Goal: Navigation & Orientation: Find specific page/section

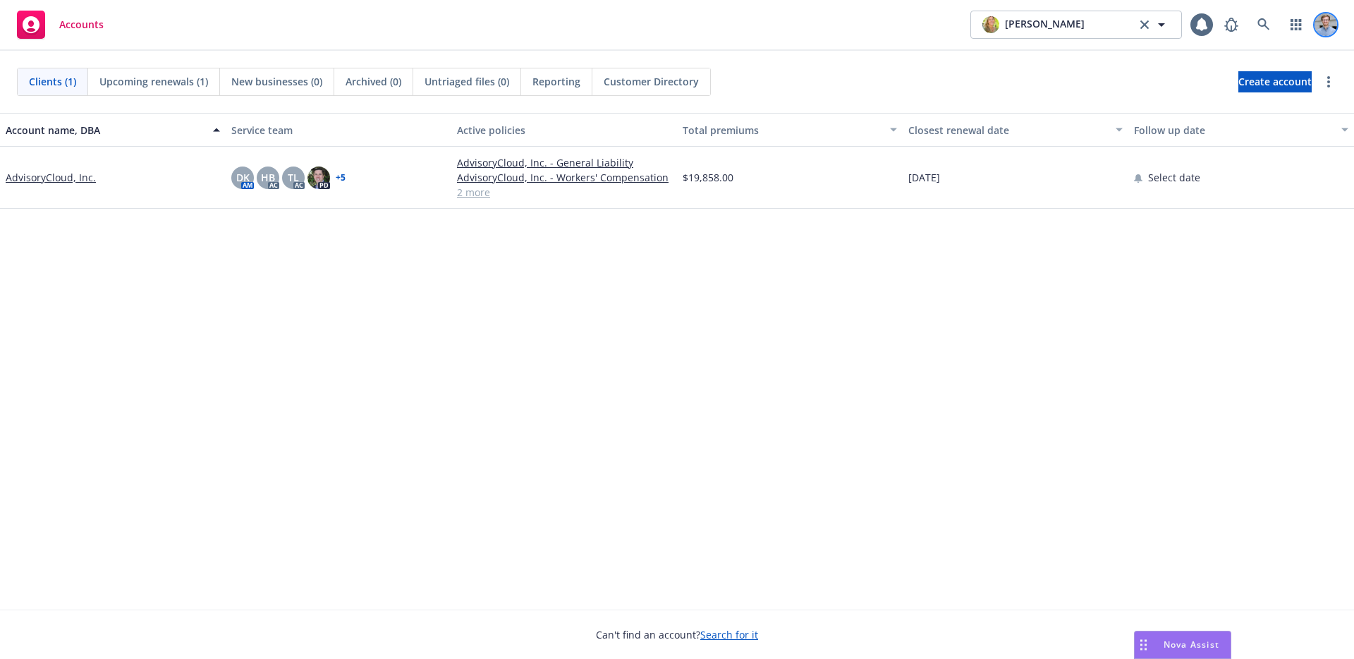
click at [1328, 25] on img at bounding box center [1326, 24] width 23 height 23
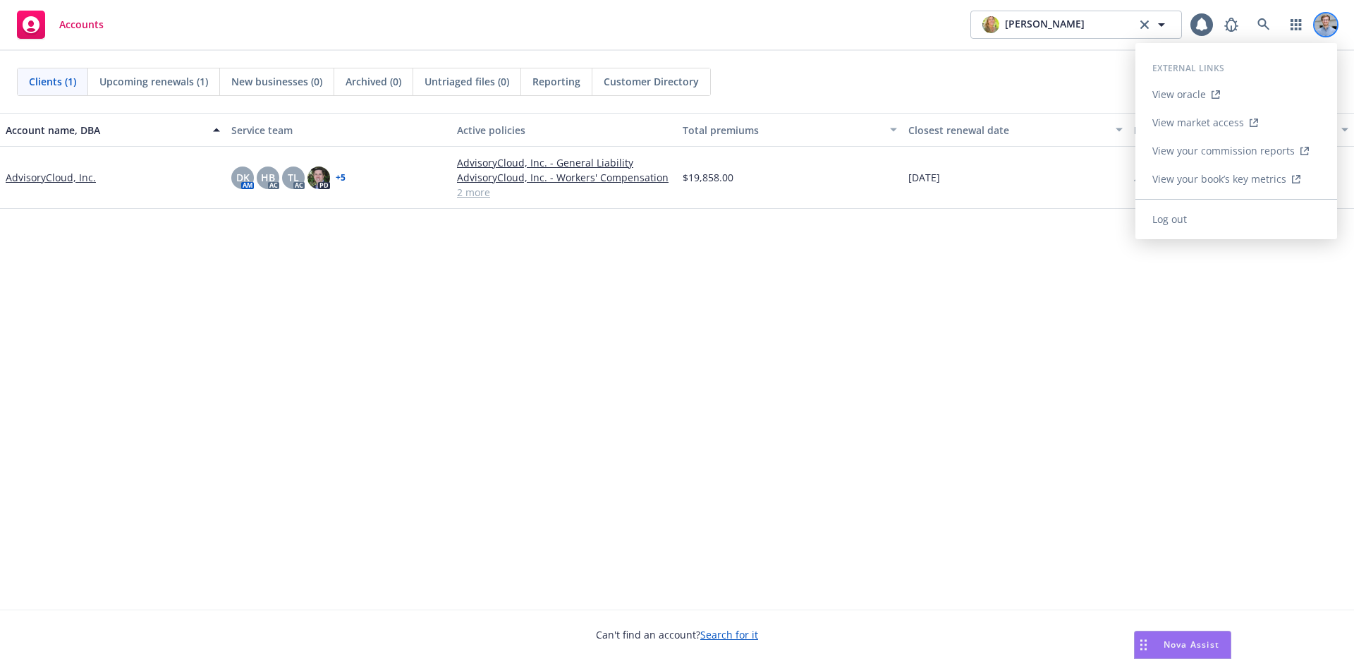
click at [1328, 25] on img at bounding box center [1326, 24] width 23 height 23
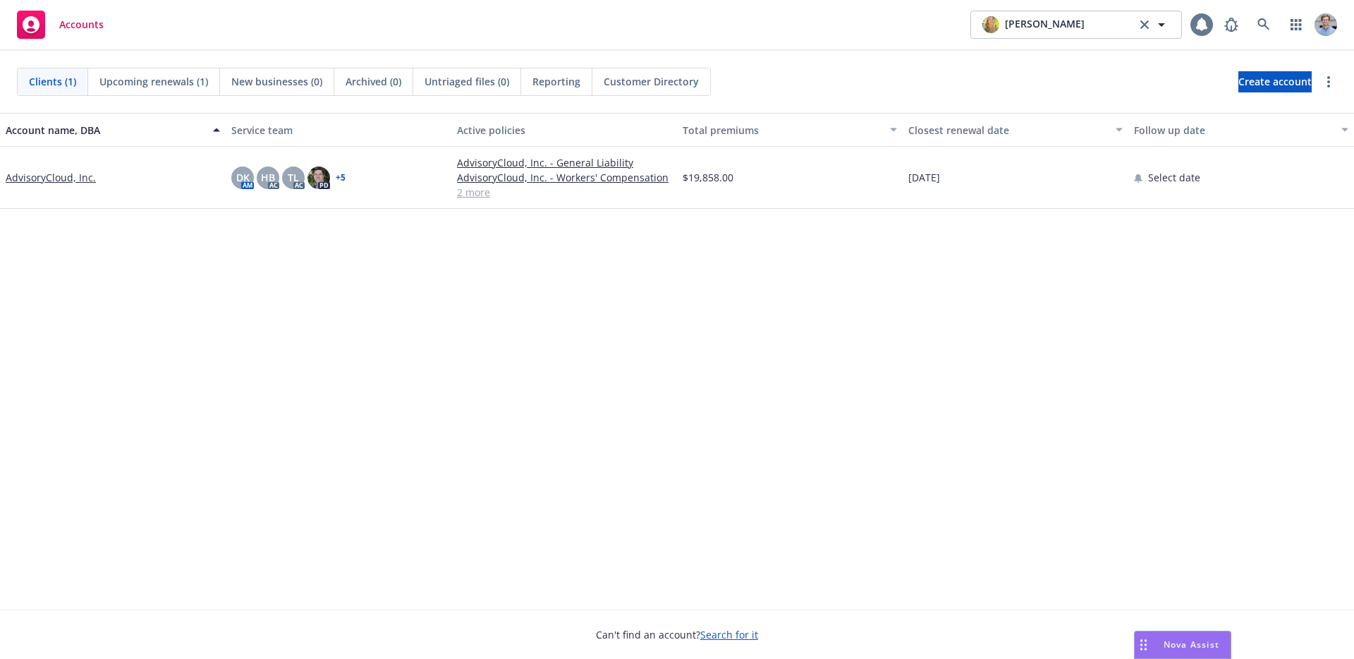
click at [1203, 23] on icon at bounding box center [1201, 24] width 11 height 13
